Goal: Task Accomplishment & Management: Complete application form

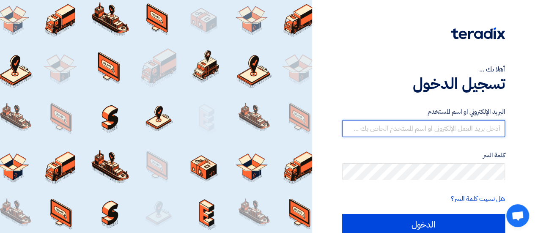
click at [439, 128] on input "text" at bounding box center [423, 128] width 163 height 17
type input "[EMAIL_ADDRESS][DOMAIN_NAME]"
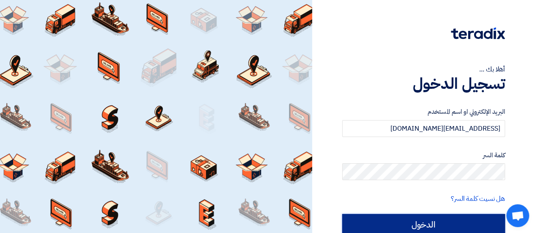
click at [420, 221] on input "الدخول" at bounding box center [423, 224] width 163 height 21
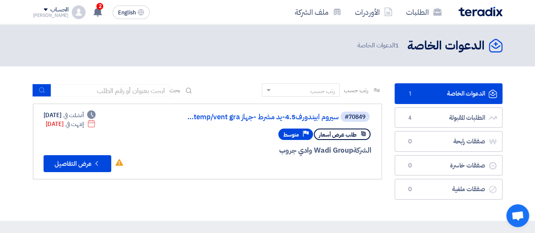
click at [435, 95] on link "الدعوات الخاصة الدعوات الخاصة 1" at bounding box center [448, 93] width 108 height 21
click at [93, 15] on icon at bounding box center [97, 11] width 9 height 9
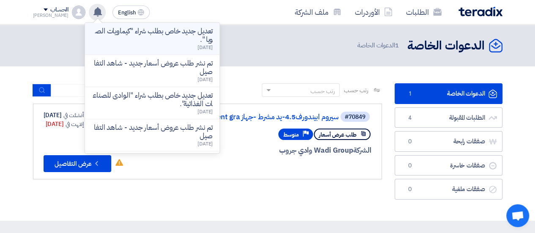
click at [135, 37] on p "تعديل جديد خاص بطلب شراء "كيماويات الصويا "." at bounding box center [152, 35] width 121 height 17
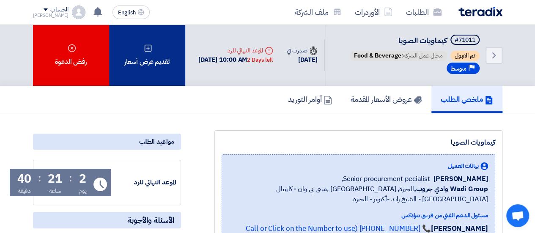
click at [150, 73] on div "تقديم عرض أسعار" at bounding box center [147, 55] width 76 height 61
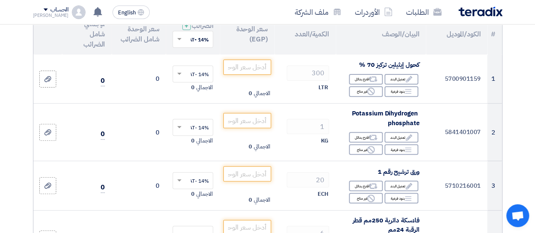
scroll to position [109, 0]
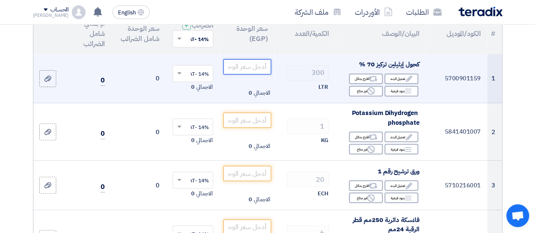
click at [248, 74] on input "number" at bounding box center [246, 66] width 47 height 15
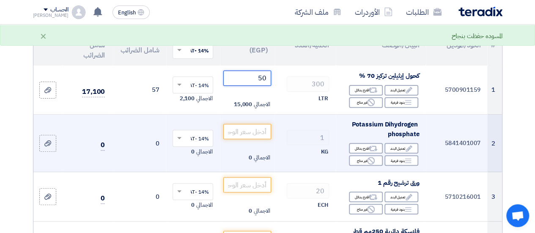
scroll to position [93, 0]
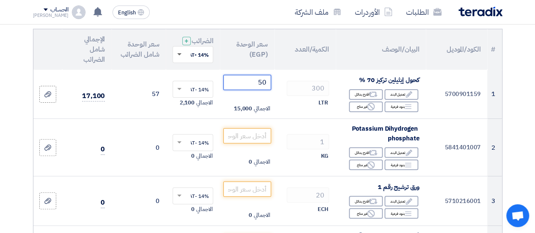
type input "50"
click at [180, 56] on span at bounding box center [179, 54] width 4 height 3
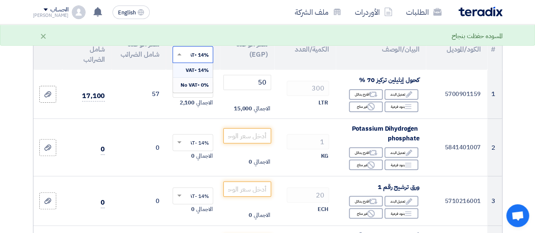
click at [188, 89] on span "0% -No VAT" at bounding box center [194, 85] width 28 height 8
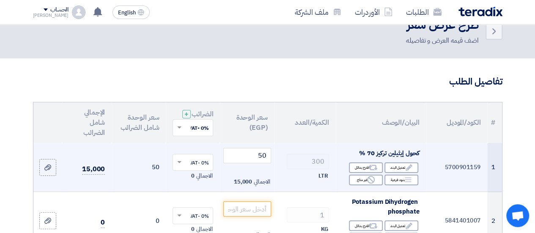
scroll to position [0, 0]
